Goal: Information Seeking & Learning: Learn about a topic

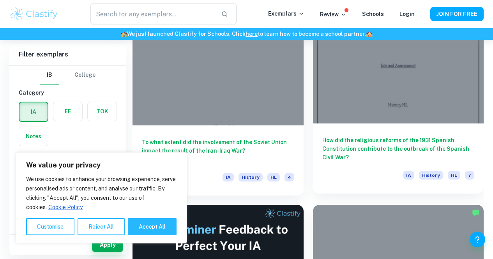
scroll to position [266, 0]
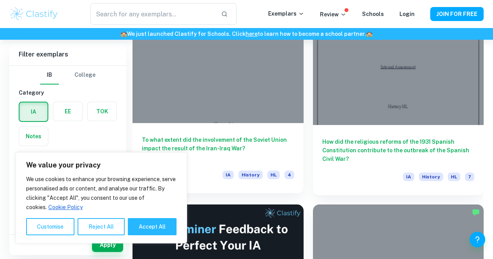
click at [181, 136] on h6 "To what extent did the involvement of the Soviet Union impact the result of the…" at bounding box center [218, 149] width 152 height 26
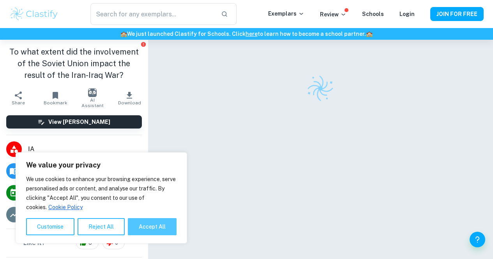
click at [157, 227] on button "Accept All" at bounding box center [152, 226] width 49 height 17
checkbox input "true"
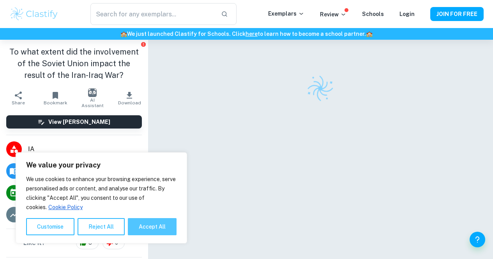
checkbox input "true"
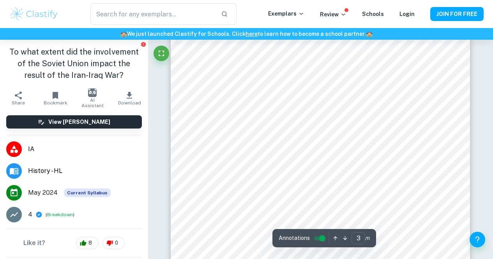
scroll to position [945, 0]
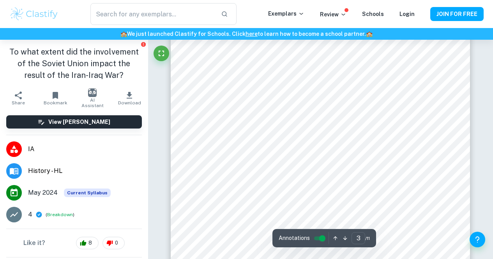
scroll to position [1076, 0]
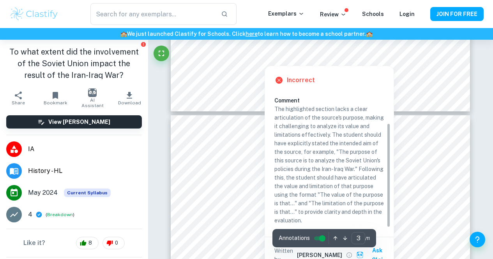
type input "4"
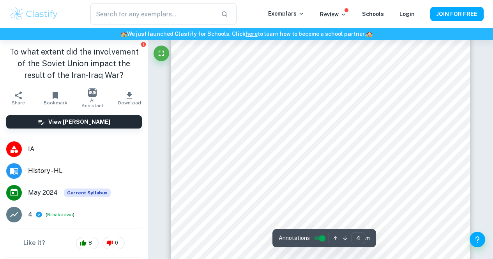
scroll to position [1405, 0]
